Goal: Information Seeking & Learning: Learn about a topic

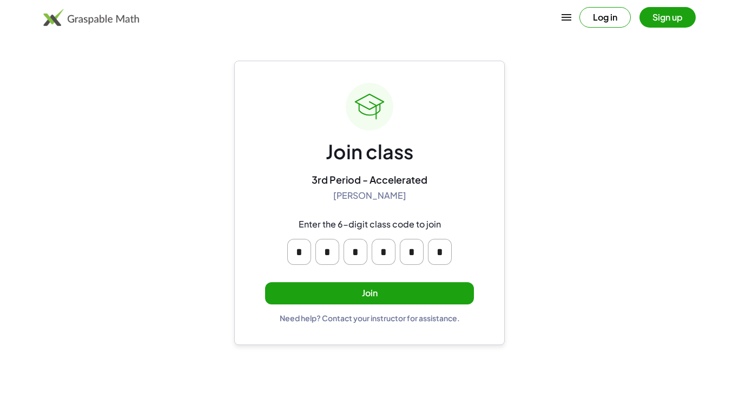
click at [369, 288] on button "Join" at bounding box center [369, 293] width 209 height 22
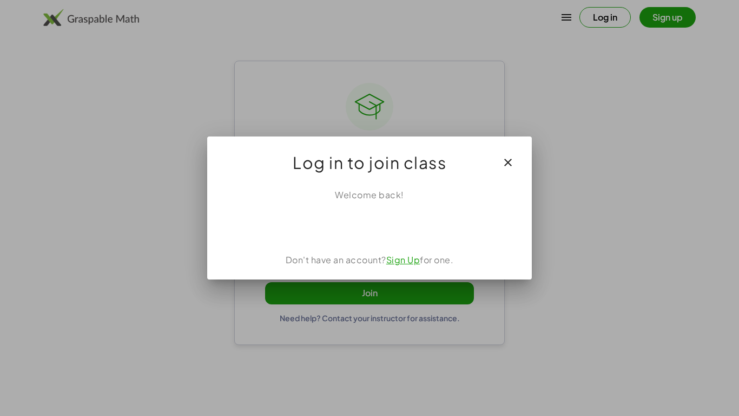
click at [509, 167] on icon "button" at bounding box center [508, 162] width 13 height 13
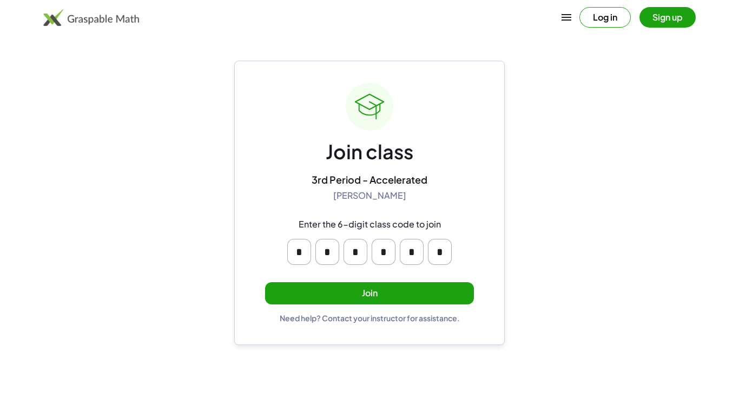
click at [297, 252] on input "*" at bounding box center [299, 252] width 24 height 26
type input "*"
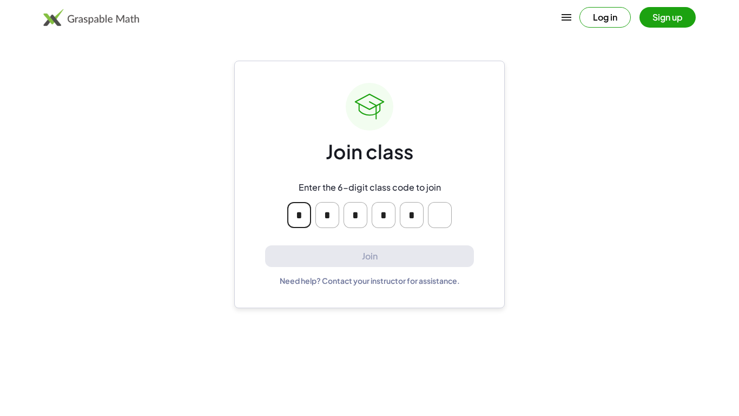
click at [304, 214] on input "*" at bounding box center [299, 215] width 24 height 26
type input "*"
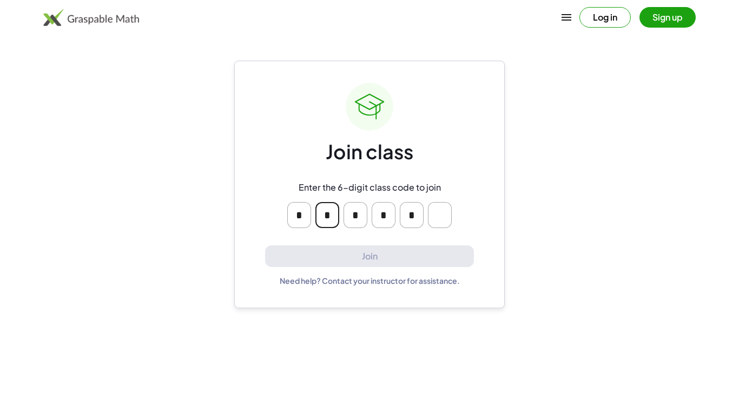
type input "*"
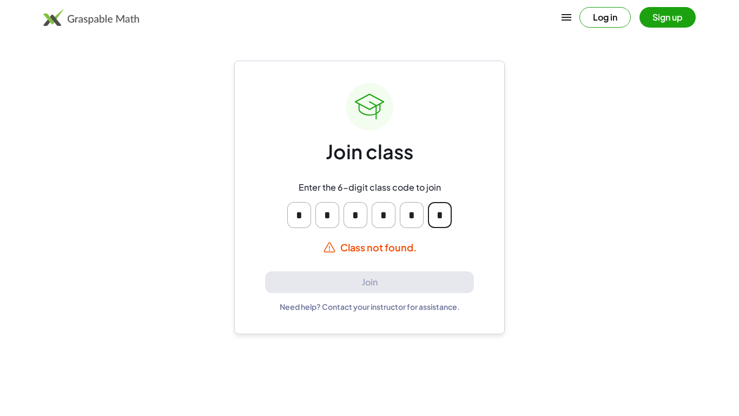
drag, startPoint x: 441, startPoint y: 217, endPoint x: 228, endPoint y: 207, distance: 213.5
click at [228, 207] on main "Join class Enter the 6-digit class code to join * * * * * * Class not found. Jo…" at bounding box center [369, 208] width 739 height 416
type input "*"
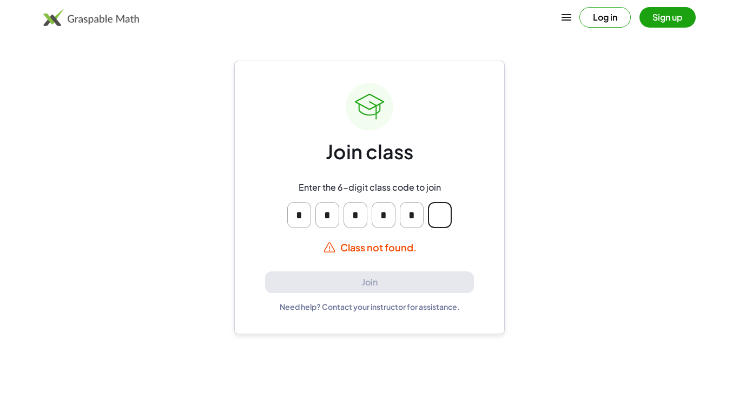
type input "*"
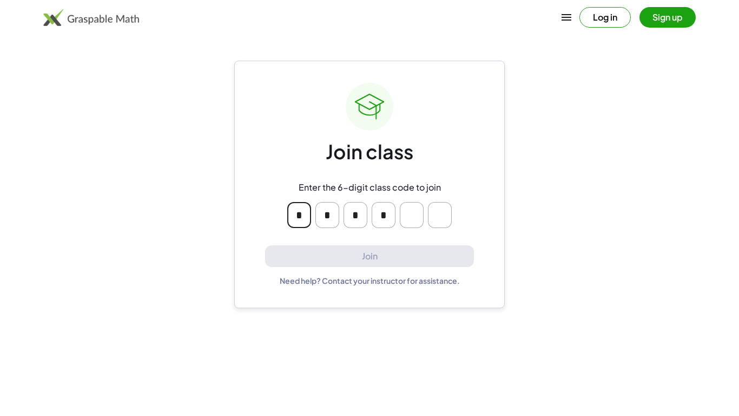
type input "*"
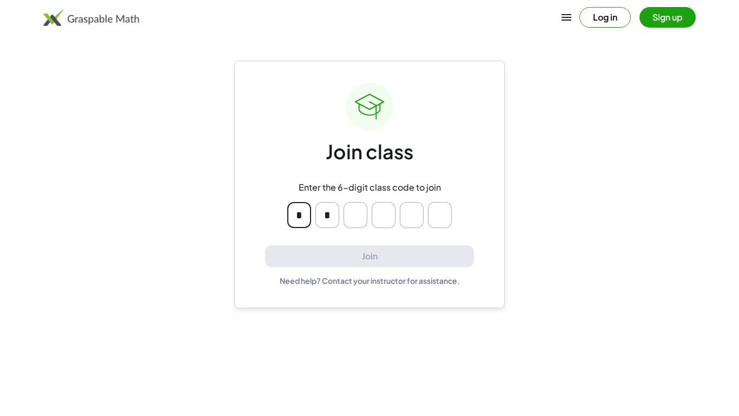
type input "*"
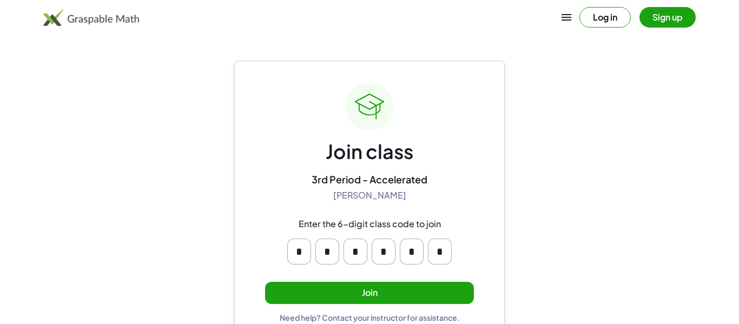
scroll to position [21, 0]
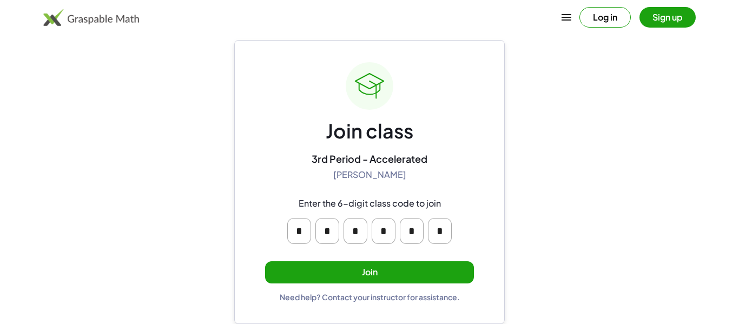
click at [343, 270] on button "Join" at bounding box center [369, 272] width 209 height 22
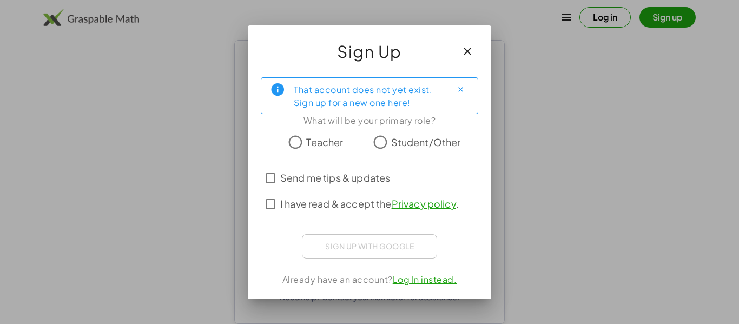
click at [298, 188] on label "Send me tips & updates" at bounding box center [335, 178] width 110 height 26
click at [391, 149] on span "Student/Other" at bounding box center [426, 142] width 70 height 15
click at [316, 197] on span "I have read & accept the Privacy policy ." at bounding box center [369, 203] width 179 height 15
click at [327, 261] on div "That account does not yet exist. Sign up for a new one here! What will be your …" at bounding box center [370, 184] width 244 height 231
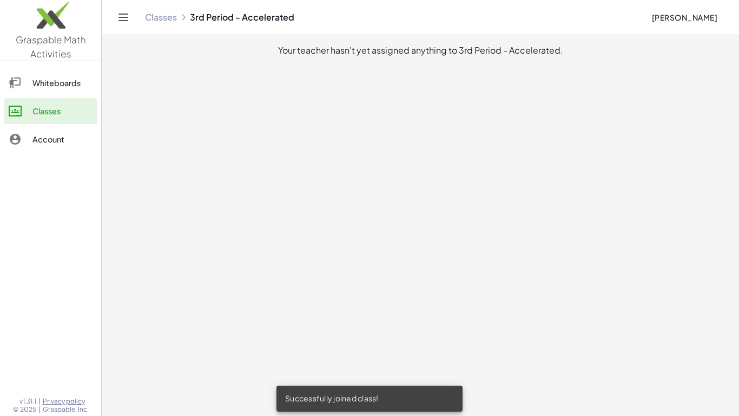
click at [283, 254] on main "Your teacher hasn't yet assigned anything to 3rd Period - Accelerated." at bounding box center [421, 208] width 638 height 416
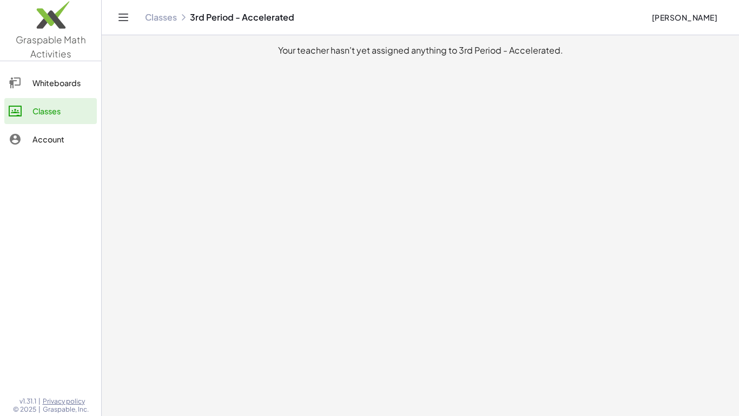
click at [74, 94] on link "Whiteboards" at bounding box center [50, 83] width 93 height 26
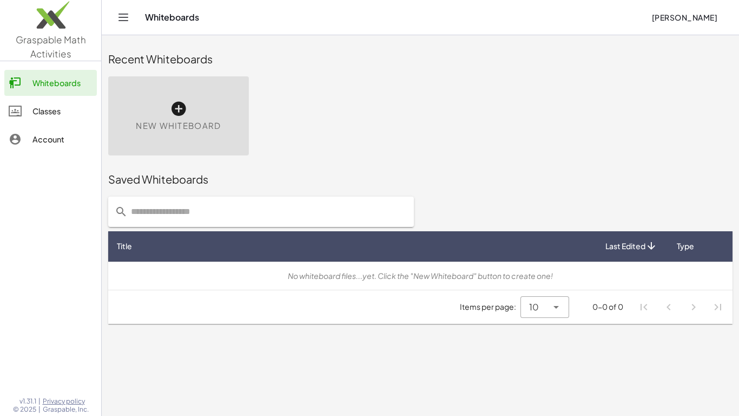
click at [63, 116] on div "Classes" at bounding box center [62, 110] width 60 height 13
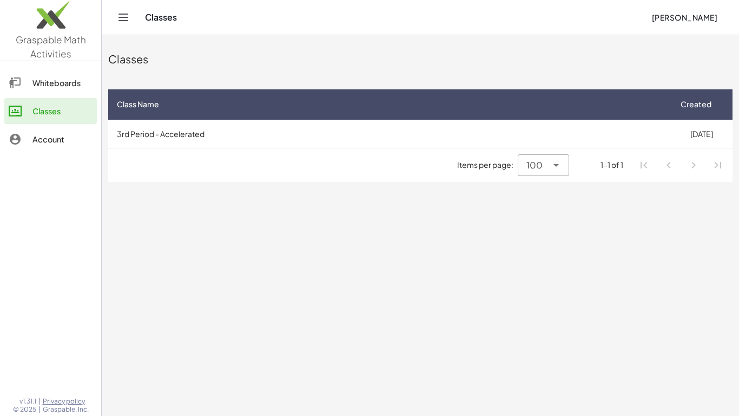
click at [68, 130] on link "Account" at bounding box center [50, 139] width 93 height 26
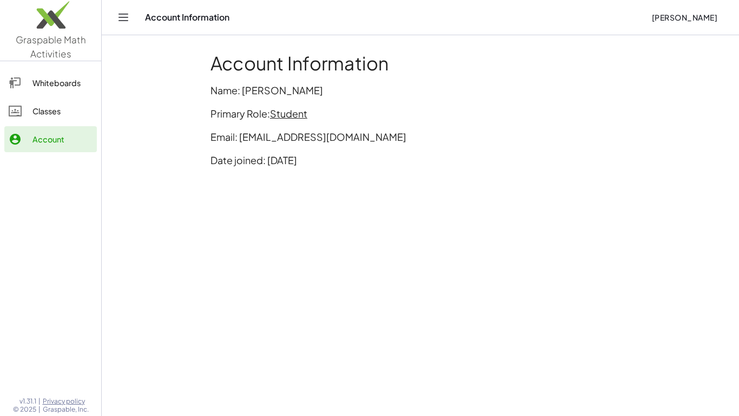
click at [65, 88] on div "Whiteboards" at bounding box center [62, 82] width 60 height 13
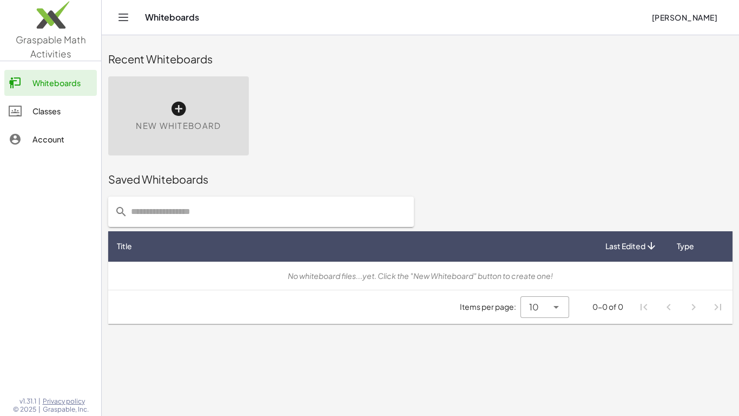
click at [70, 45] on link "Graspable Math Activities" at bounding box center [50, 30] width 101 height 61
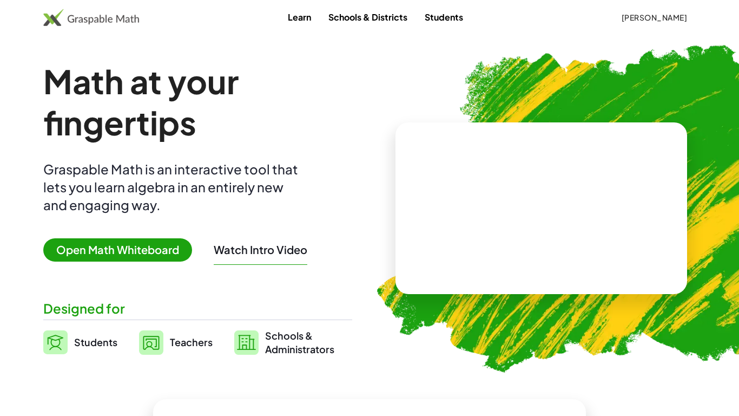
drag, startPoint x: 509, startPoint y: 209, endPoint x: 470, endPoint y: 232, distance: 45.1
click at [470, 232] on video at bounding box center [542, 208] width 162 height 81
click at [532, 199] on div at bounding box center [543, 198] width 95 height 40
drag, startPoint x: 562, startPoint y: 200, endPoint x: 533, endPoint y: 200, distance: 29.8
click at [533, 200] on div at bounding box center [543, 198] width 95 height 40
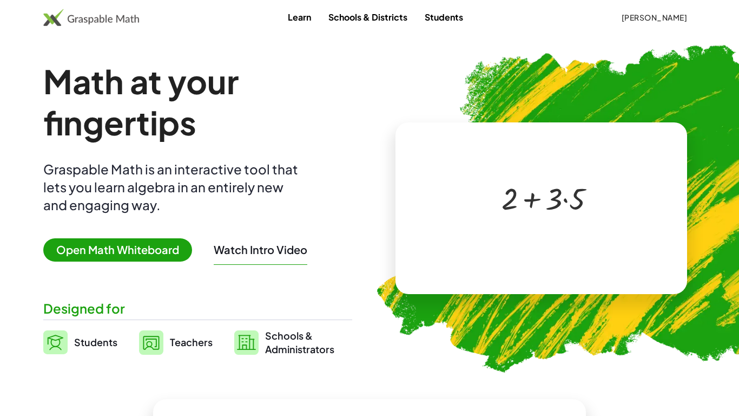
click at [528, 202] on div at bounding box center [543, 198] width 95 height 40
drag, startPoint x: 533, startPoint y: 199, endPoint x: 440, endPoint y: 209, distance: 93.7
click at [440, 209] on div "+ · 3 · 5 + 2 + · 3 · 5 ×" at bounding box center [542, 208] width 292 height 172
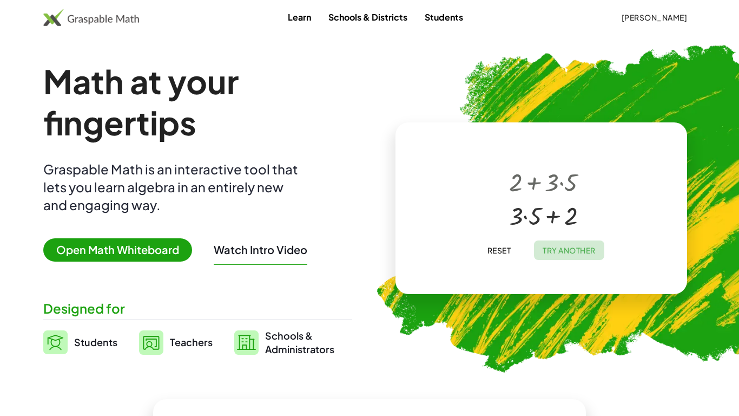
click at [547, 254] on span "Try Another" at bounding box center [569, 250] width 53 height 10
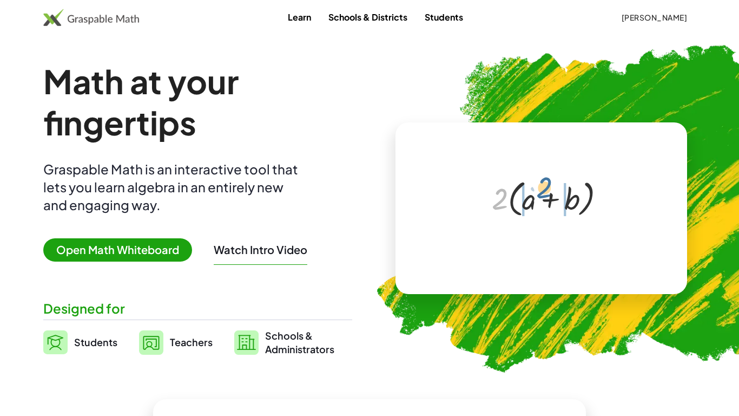
drag, startPoint x: 505, startPoint y: 197, endPoint x: 552, endPoint y: 186, distance: 48.4
click at [552, 186] on div at bounding box center [544, 197] width 114 height 44
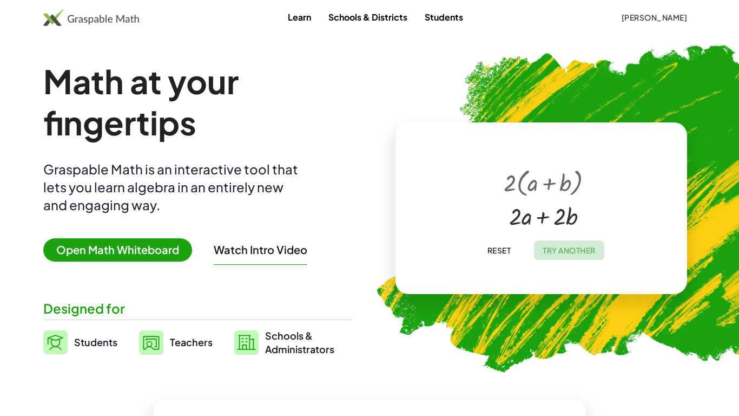
click at [569, 248] on span "Try Another" at bounding box center [569, 250] width 53 height 10
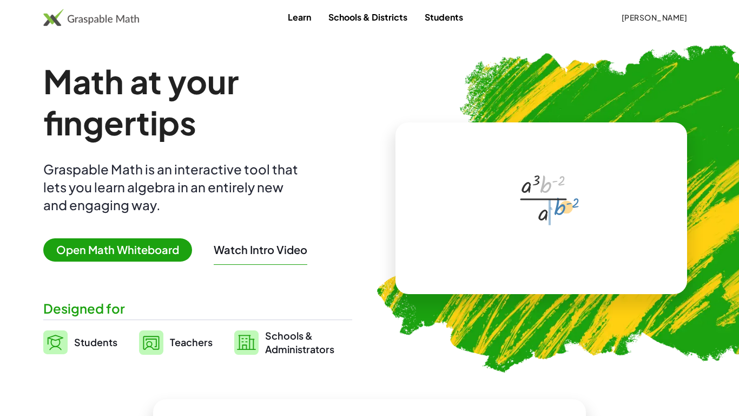
drag, startPoint x: 545, startPoint y: 186, endPoint x: 559, endPoint y: 209, distance: 27.2
click at [559, 209] on div at bounding box center [544, 197] width 64 height 59
click at [571, 251] on span "Try Another" at bounding box center [569, 250] width 53 height 10
drag, startPoint x: 532, startPoint y: 199, endPoint x: 441, endPoint y: 211, distance: 92.2
click at [441, 211] on div "+ · 3 · 5 + 2 + · 3 · 5 ×" at bounding box center [542, 208] width 292 height 172
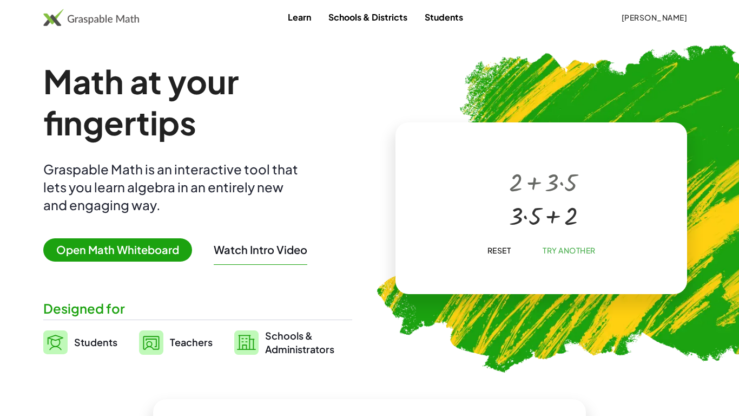
click at [494, 247] on span "Reset" at bounding box center [499, 250] width 24 height 10
